Goal: Task Accomplishment & Management: Use online tool/utility

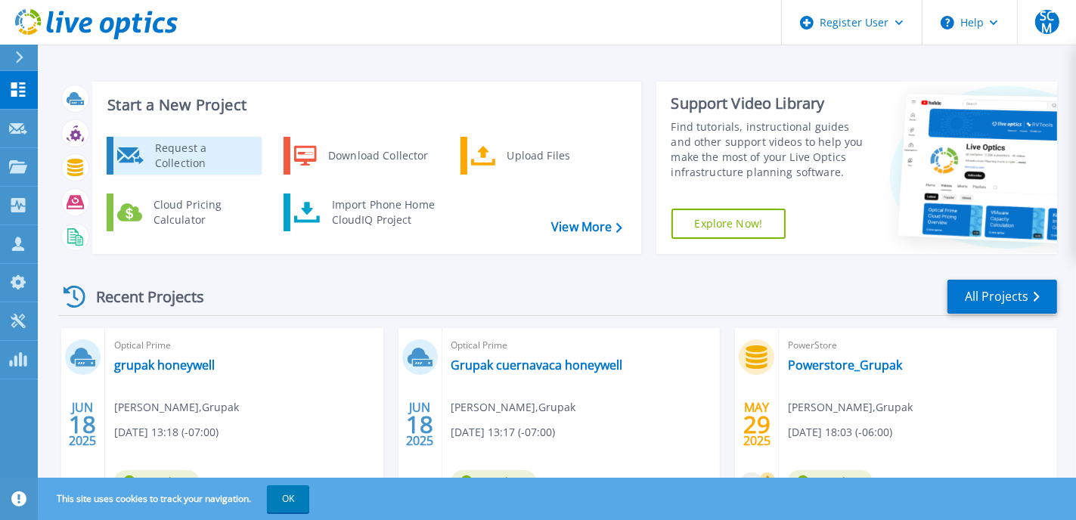
click at [185, 161] on div "Request a Collection" at bounding box center [202, 156] width 110 height 30
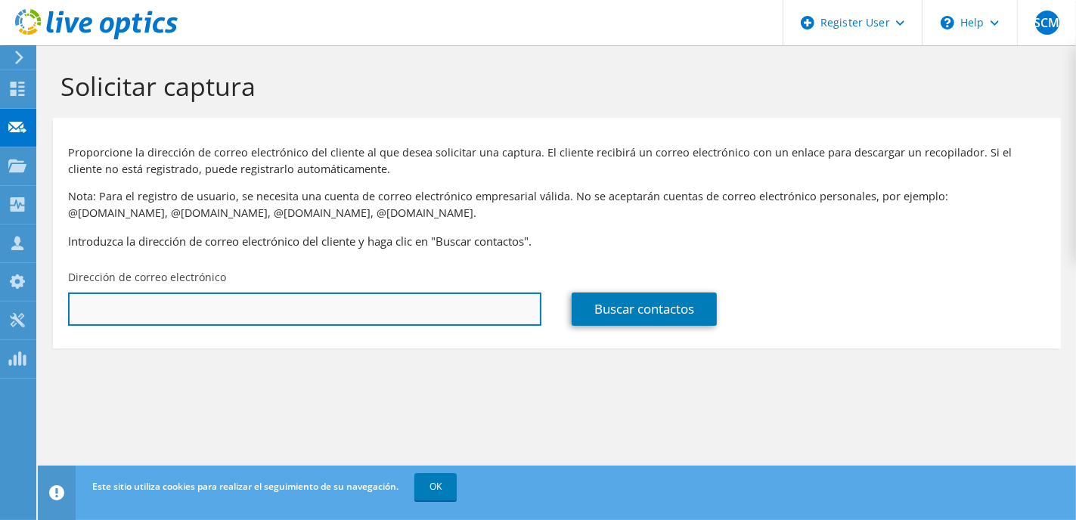
click at [391, 312] on input "text" at bounding box center [304, 309] width 473 height 33
type input "omiyata@elektra.com.mx"
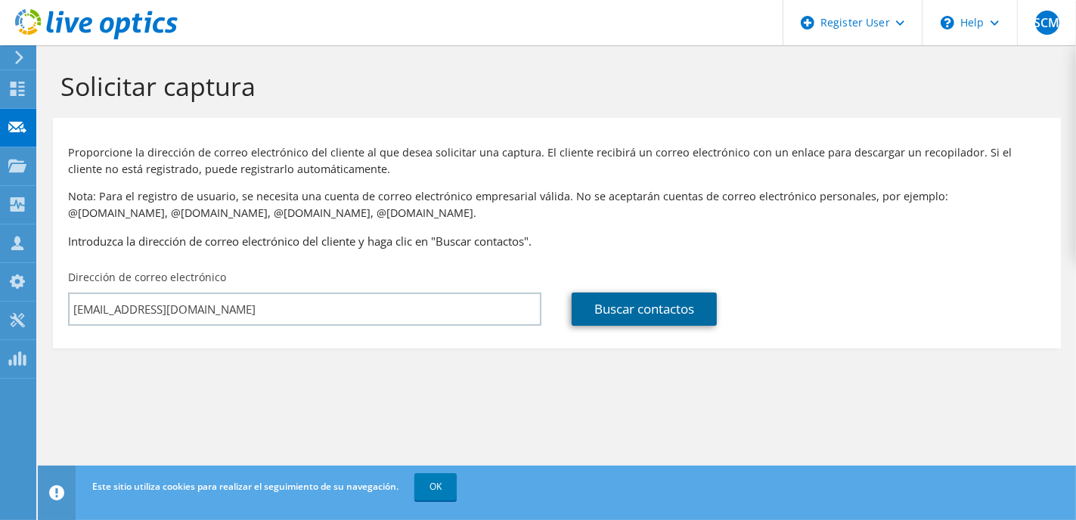
click at [615, 311] on link "Buscar contactos" at bounding box center [644, 309] width 145 height 33
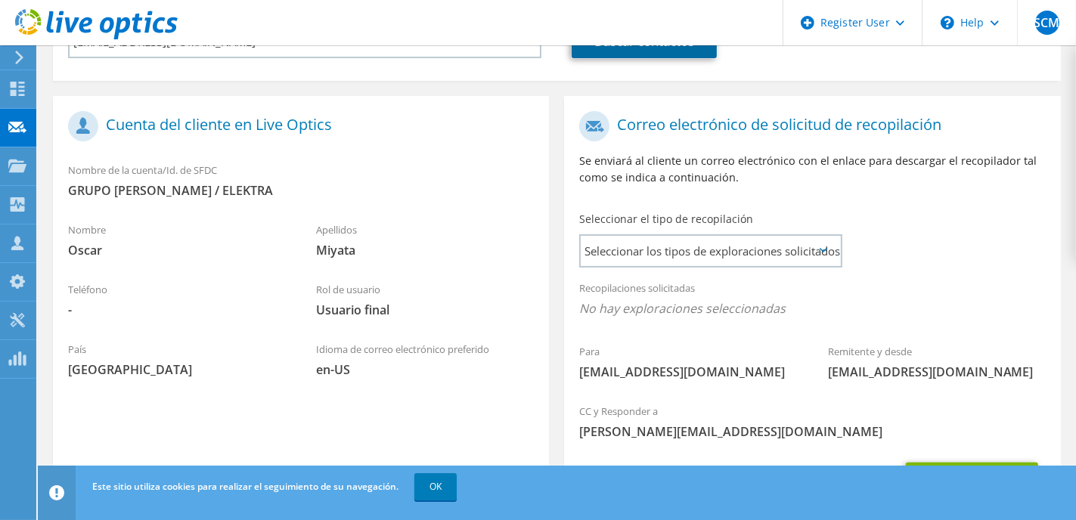
scroll to position [357, 0]
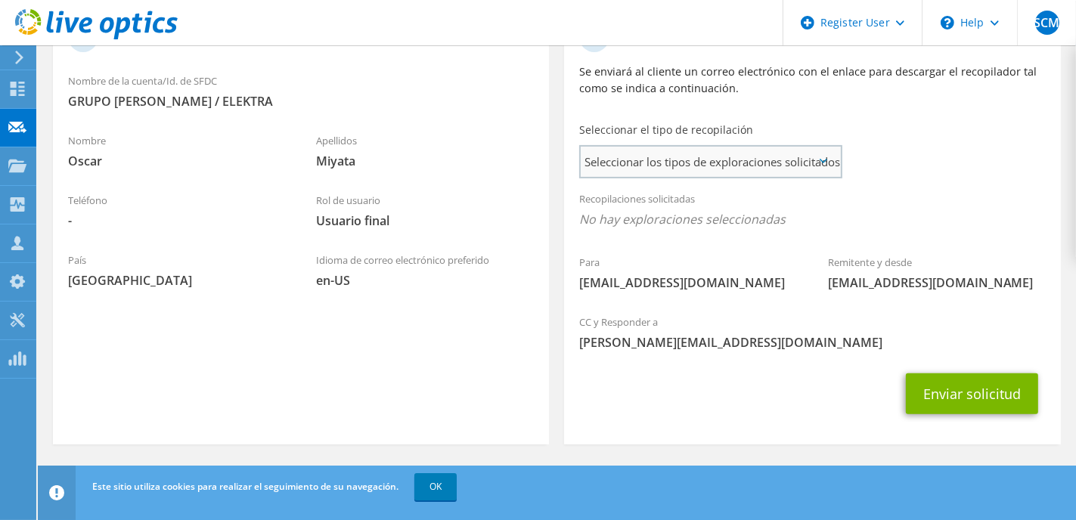
click at [792, 160] on span "Seleccionar los tipos de exploraciones solicitados" at bounding box center [710, 162] width 259 height 30
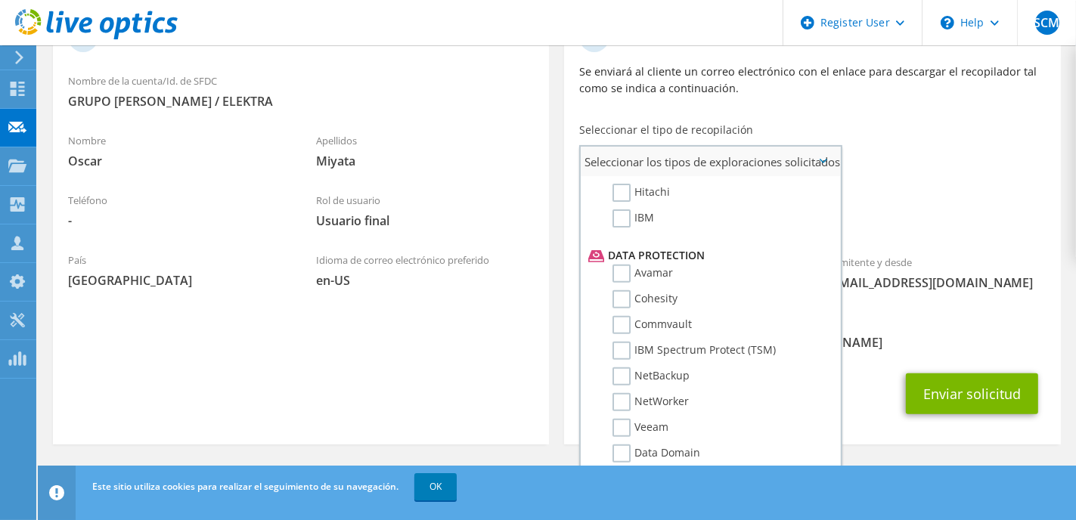
scroll to position [648, 0]
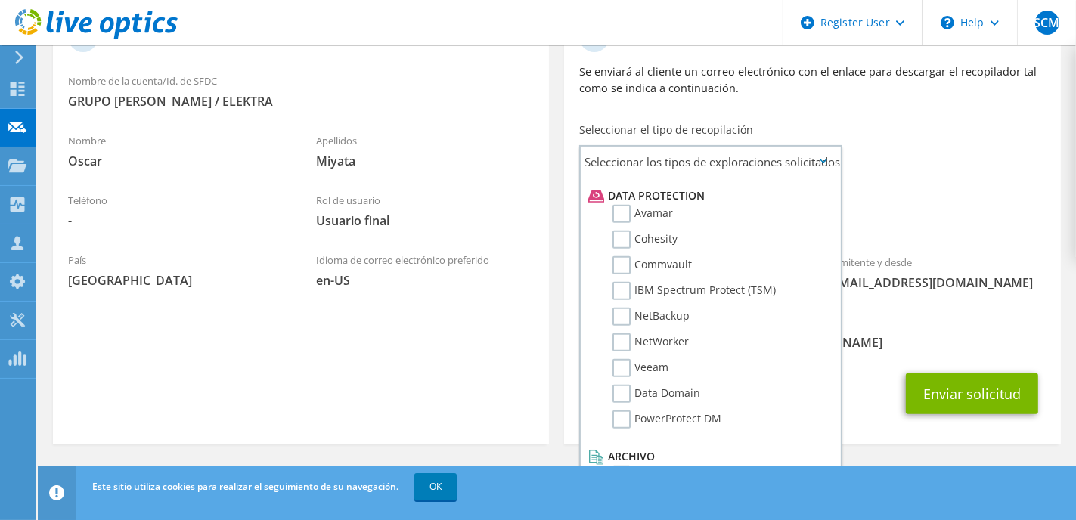
click at [494, 323] on section "Cuenta del cliente en Live Optics Nombre de la cuenta/Id. de SFDC GRUPO SALINAS…" at bounding box center [301, 226] width 496 height 438
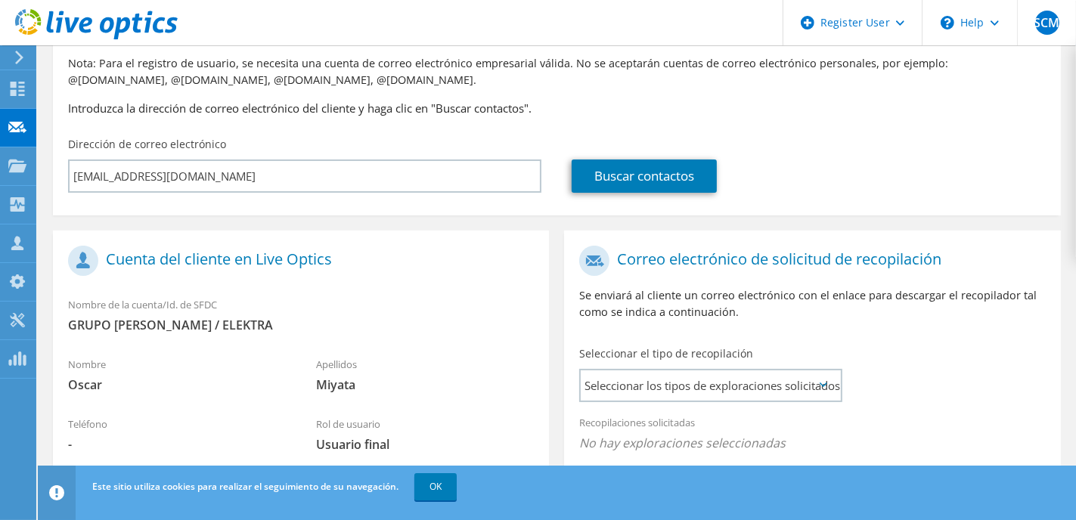
scroll to position [0, 0]
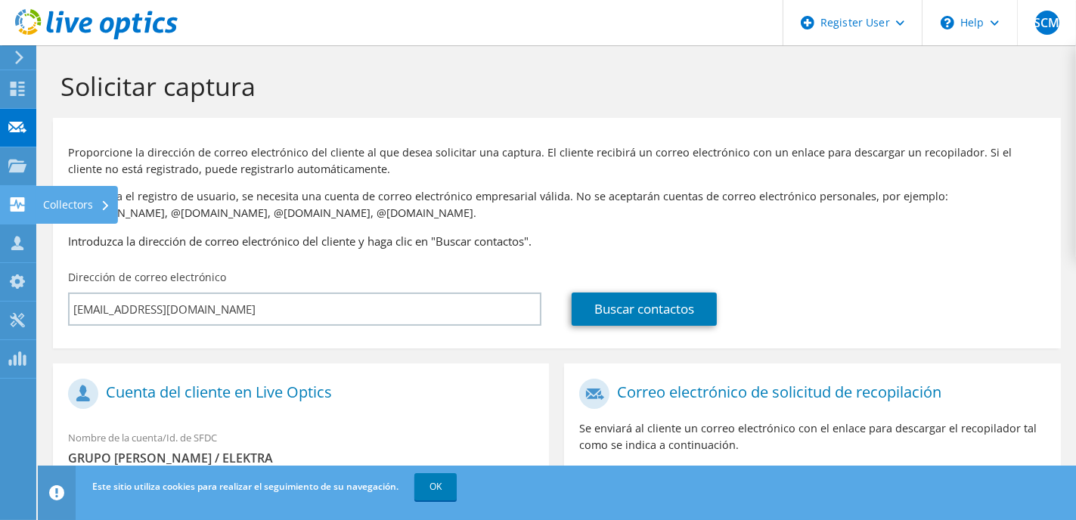
click at [79, 205] on div "Collectors" at bounding box center [77, 205] width 82 height 38
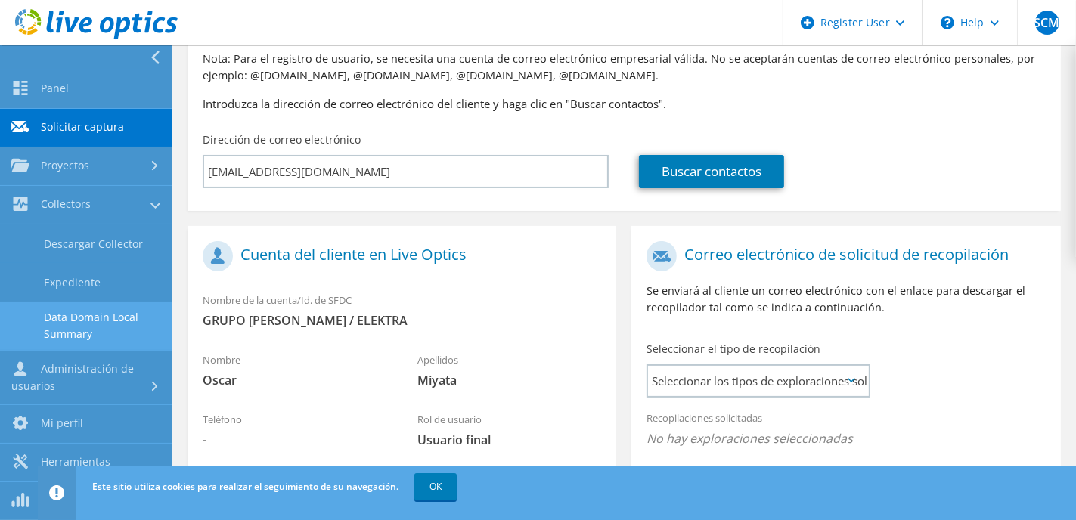
scroll to position [144, 0]
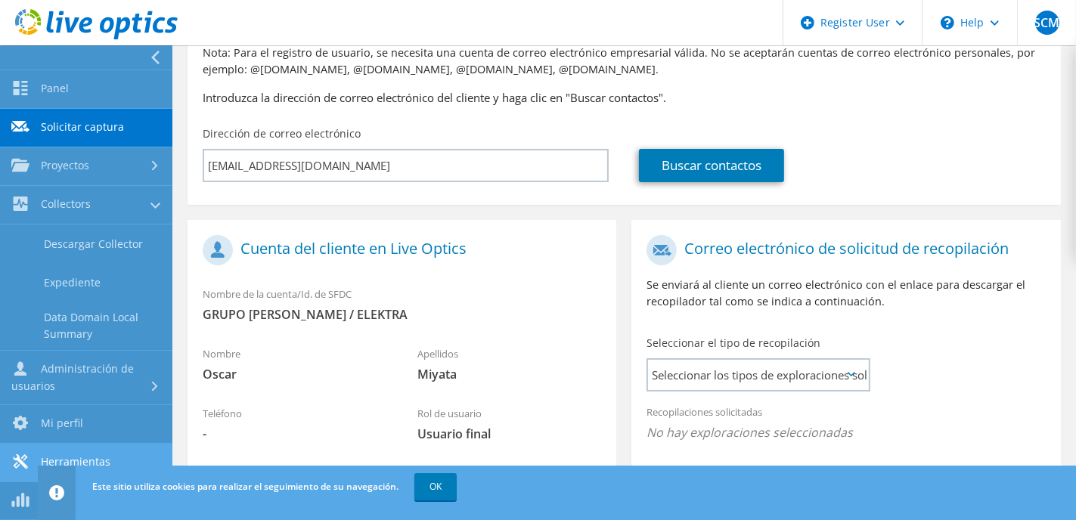
click at [57, 459] on link "Herramientas" at bounding box center [86, 463] width 172 height 39
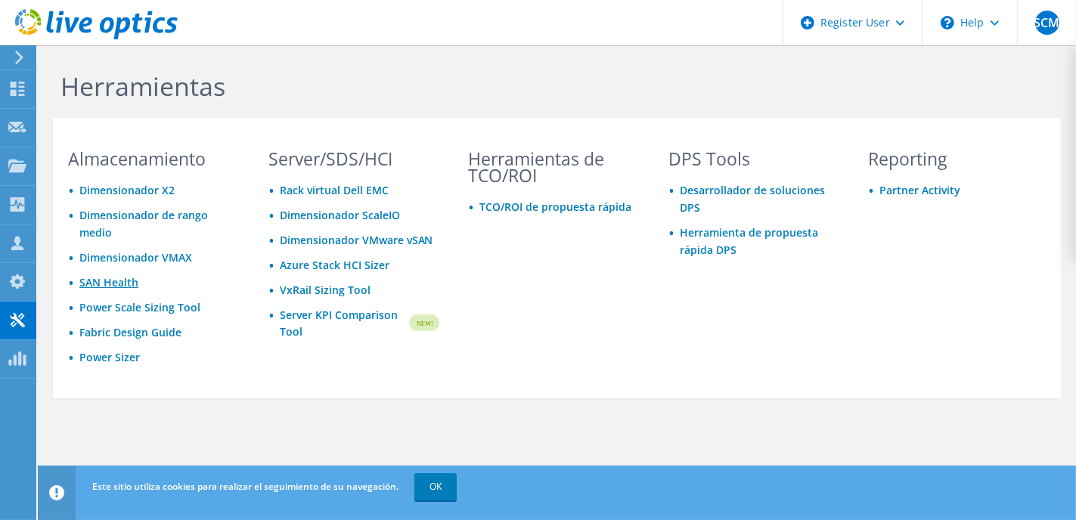
click at [121, 287] on link "SAN Health" at bounding box center [108, 282] width 59 height 14
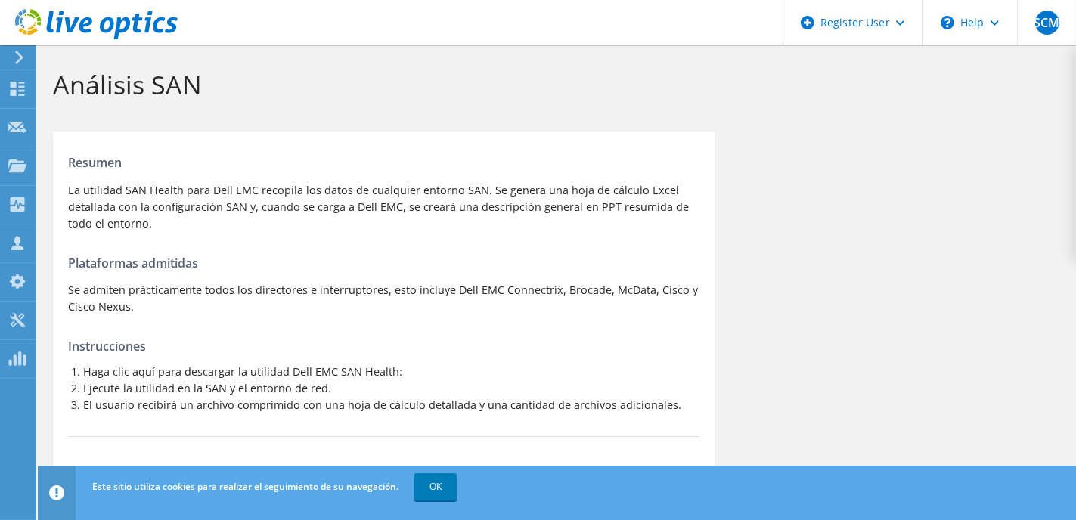
scroll to position [191, 0]
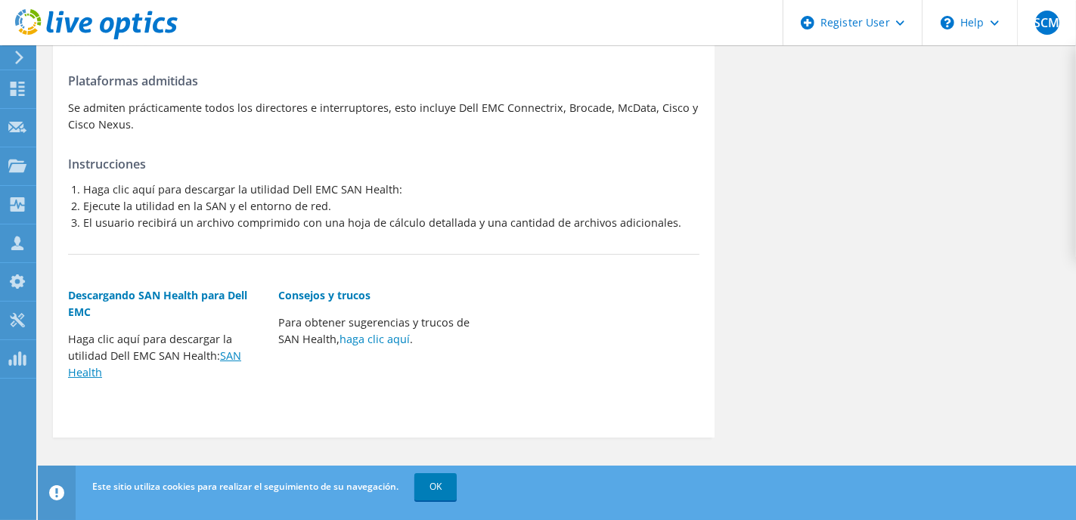
click at [234, 354] on link "SAN Health" at bounding box center [154, 364] width 173 height 31
click at [75, 320] on div "Herramientas" at bounding box center [78, 321] width 85 height 38
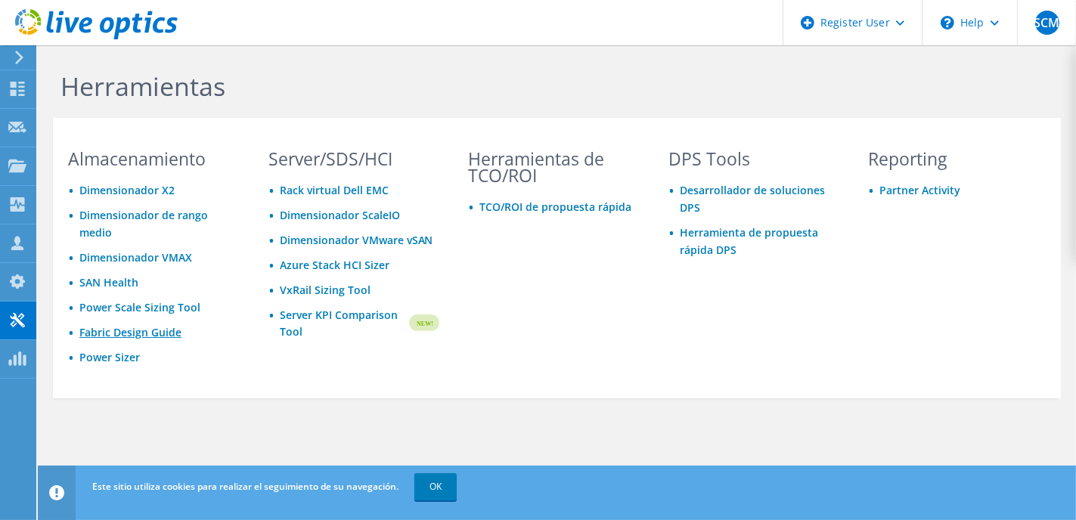
click at [169, 336] on link "Fabric Design Guide" at bounding box center [130, 332] width 102 height 14
